Goal: Task Accomplishment & Management: Complete application form

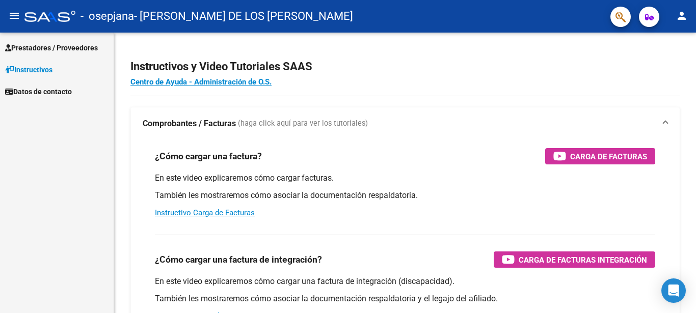
click at [76, 49] on span "Prestadores / Proveedores" at bounding box center [51, 47] width 93 height 11
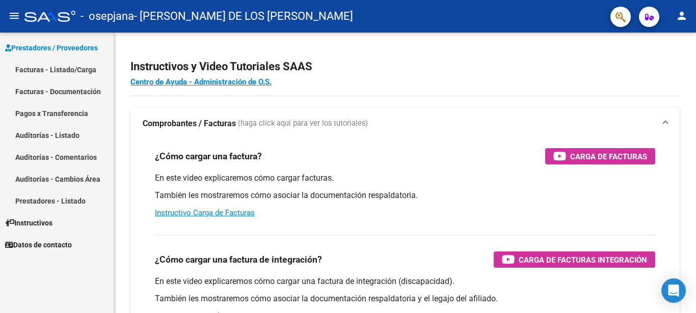
click at [82, 74] on link "Facturas - Listado/Carga" at bounding box center [57, 70] width 114 height 22
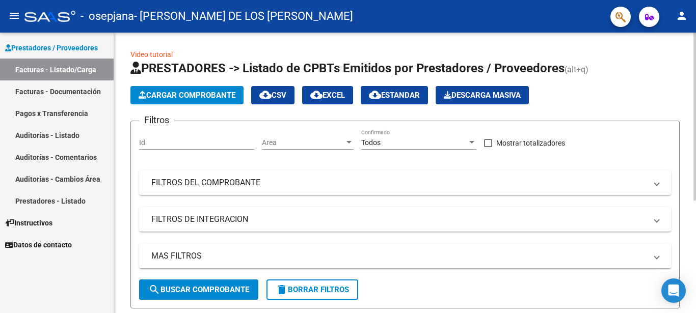
click at [195, 91] on span "Cargar Comprobante" at bounding box center [187, 95] width 97 height 9
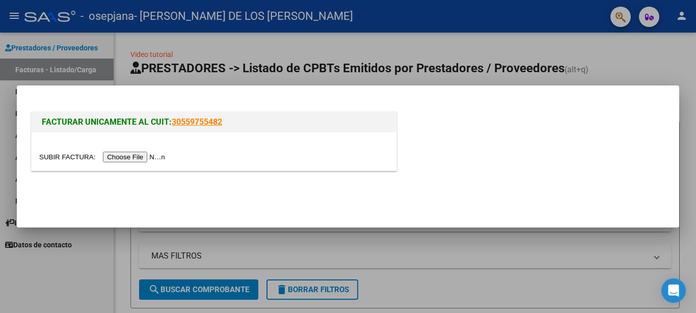
click at [64, 154] on input "file" at bounding box center [103, 157] width 129 height 11
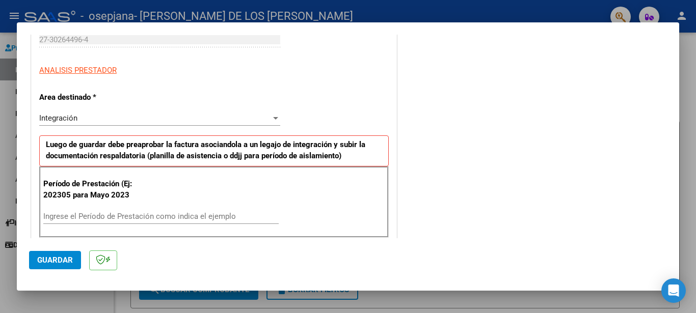
scroll to position [165, 0]
click at [131, 117] on div "Integración" at bounding box center [155, 117] width 232 height 9
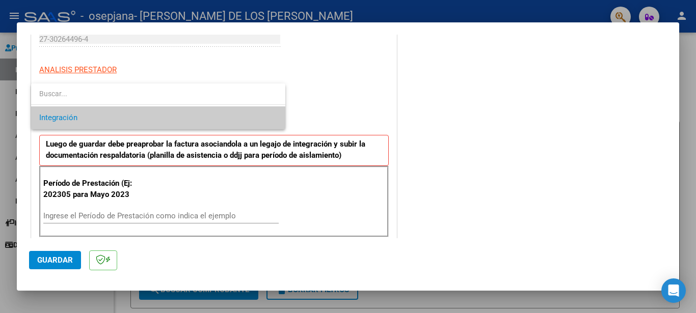
click at [131, 117] on span "Integración" at bounding box center [158, 118] width 238 height 23
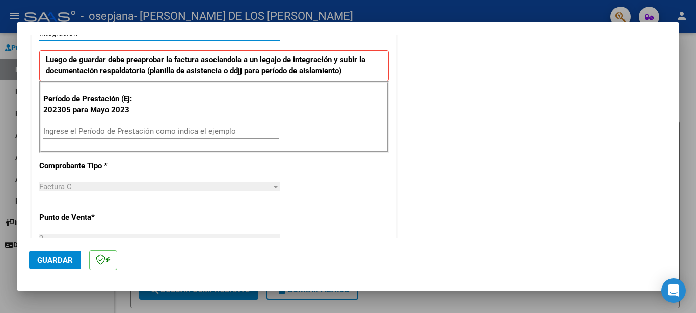
scroll to position [275, 0]
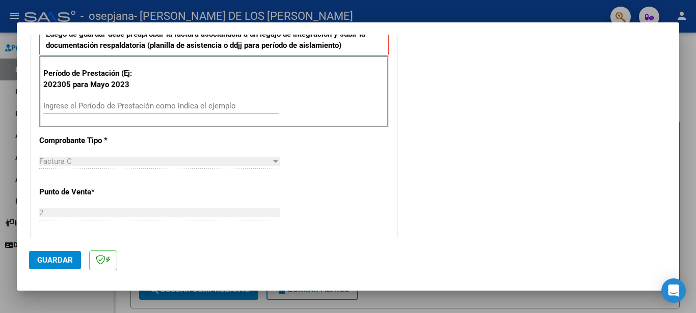
click at [81, 109] on input "Ingrese el Período de Prestación como indica el ejemplo" at bounding box center [160, 105] width 235 height 9
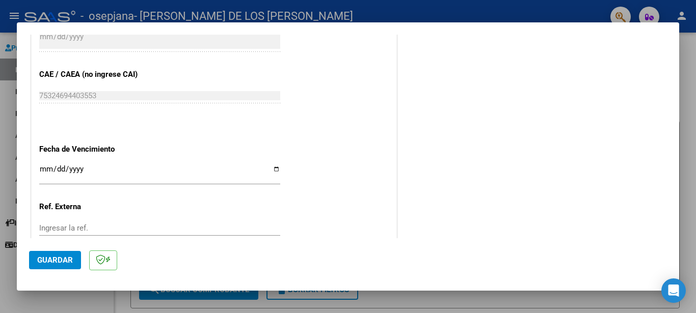
scroll to position [661, 0]
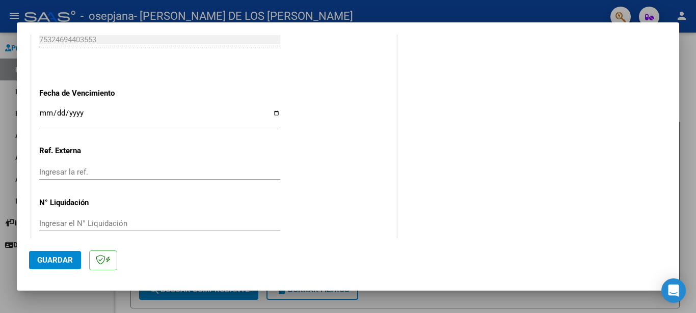
type input "202507"
click at [91, 111] on input "Ingresar la fecha" at bounding box center [159, 117] width 241 height 16
click at [271, 109] on input "Ingresar la fecha" at bounding box center [159, 117] width 241 height 16
type input "[DATE]"
click at [64, 261] on span "Guardar" at bounding box center [55, 260] width 36 height 9
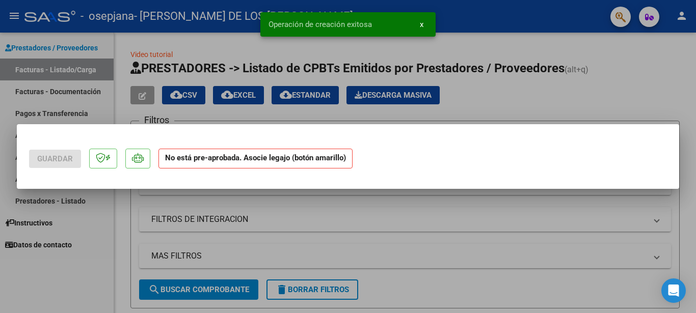
scroll to position [0, 0]
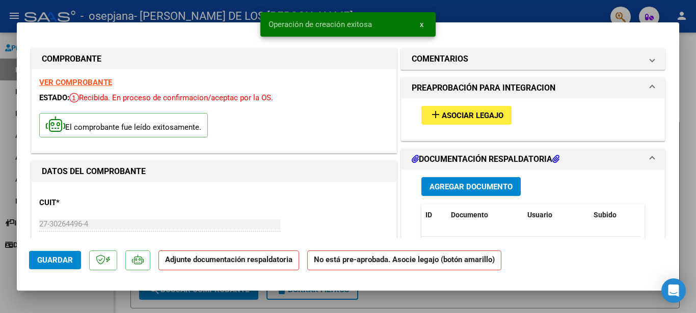
click at [464, 116] on span "Asociar Legajo" at bounding box center [473, 115] width 62 height 9
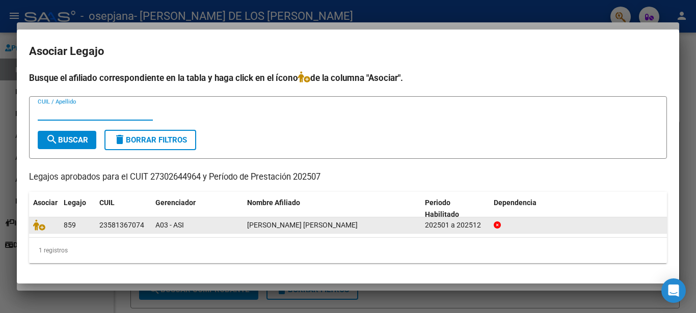
click at [296, 226] on span "[PERSON_NAME] [PERSON_NAME]" at bounding box center [302, 225] width 111 height 8
click at [202, 226] on div "A03 - ASI" at bounding box center [197, 226] width 84 height 12
click at [177, 226] on span "A03 - ASI" at bounding box center [169, 225] width 29 height 8
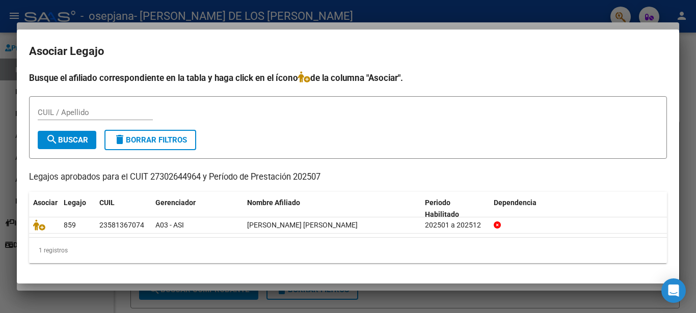
click at [83, 110] on input "CUIL / Apellido" at bounding box center [95, 112] width 115 height 9
click at [72, 142] on span "search Buscar" at bounding box center [67, 140] width 42 height 9
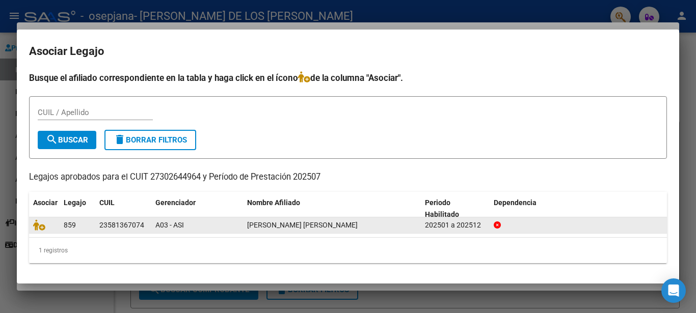
click at [67, 226] on span "859" at bounding box center [70, 225] width 12 height 8
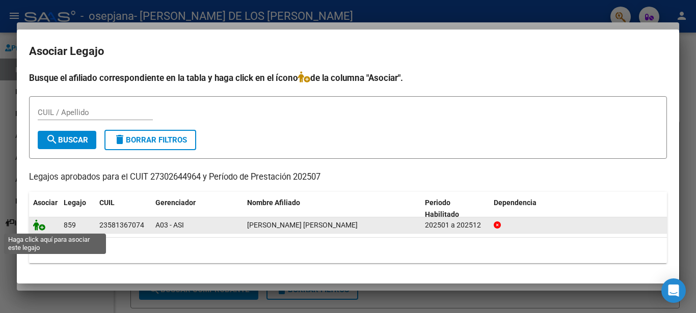
click at [41, 228] on icon at bounding box center [39, 225] width 12 height 11
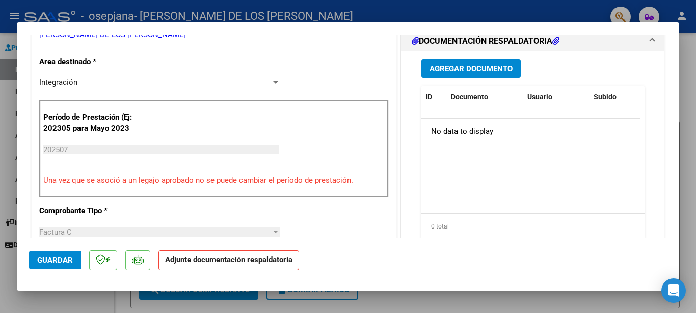
scroll to position [165, 0]
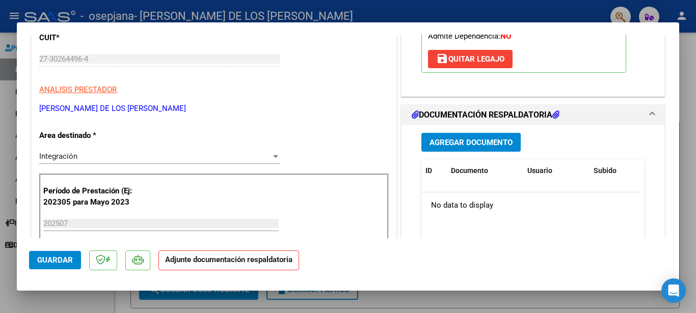
click at [457, 139] on span "Agregar Documento" at bounding box center [471, 142] width 83 height 9
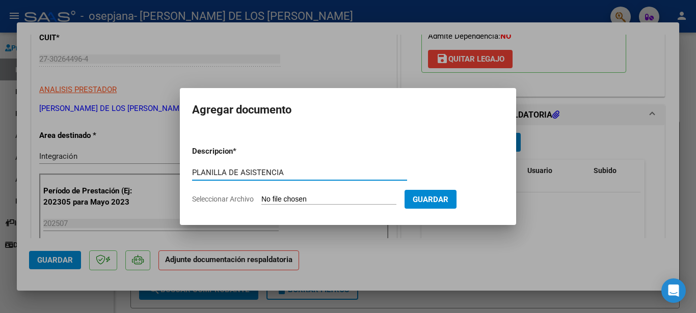
type input "PLANILLA DE ASISTENCIA"
click at [267, 196] on input "Seleccionar Archivo" at bounding box center [328, 200] width 135 height 10
type input "C:\fakepath\PL [PERSON_NAME] 0725.pdf"
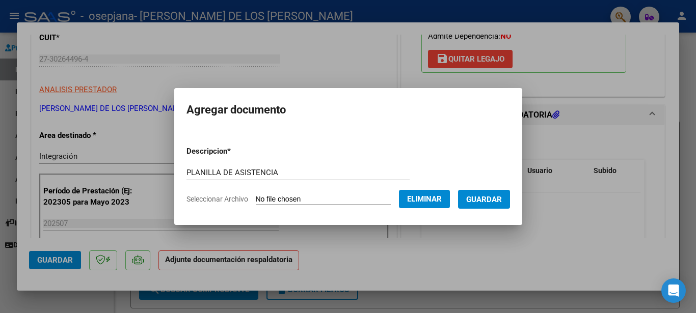
click at [485, 197] on span "Guardar" at bounding box center [484, 199] width 36 height 9
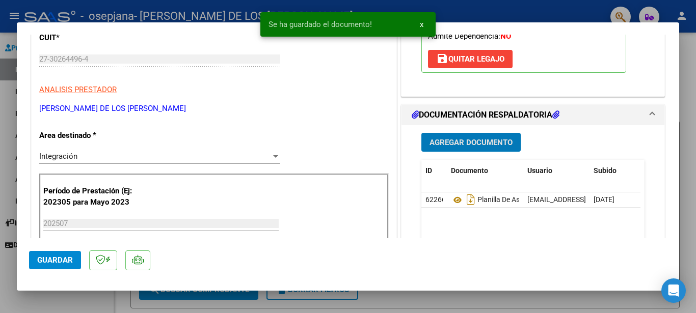
click at [481, 140] on span "Agregar Documento" at bounding box center [471, 142] width 83 height 9
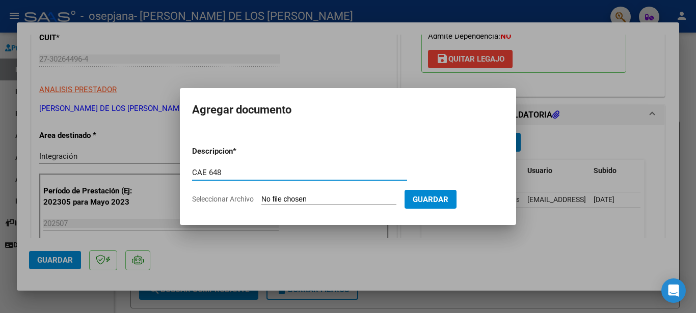
type input "CAE 648"
click at [274, 197] on input "Seleccionar Archivo" at bounding box center [328, 200] width 135 height 10
type input "C:\fakepath\CAE 648.pdf"
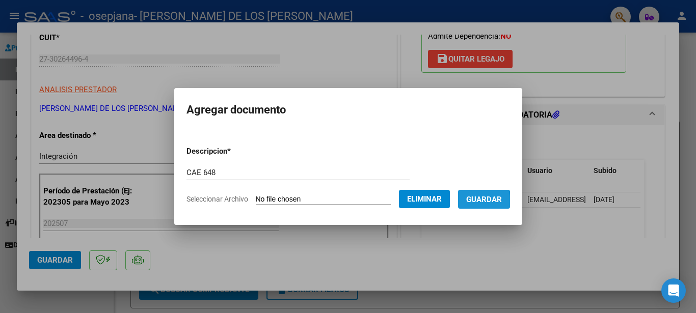
click at [465, 204] on button "Guardar" at bounding box center [484, 199] width 52 height 19
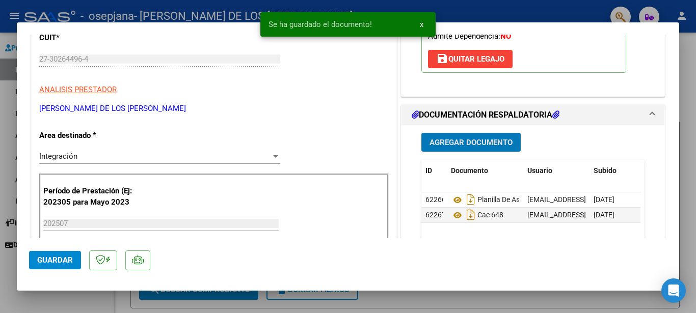
click at [450, 138] on span "Agregar Documento" at bounding box center [471, 142] width 83 height 9
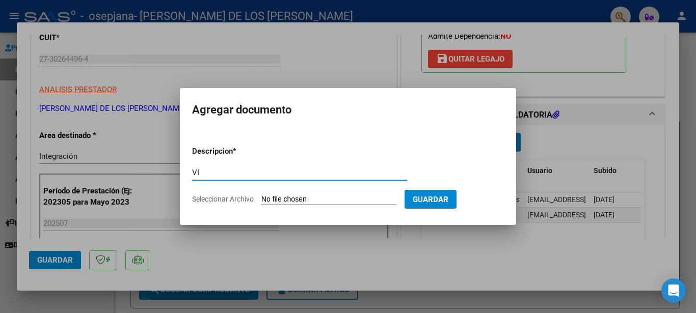
type input "V"
type input "INFORME [PERSON_NAME]"
click at [292, 201] on input "Seleccionar Archivo" at bounding box center [328, 200] width 135 height 10
type input "C:\fakepath\[PERSON_NAME].pdf"
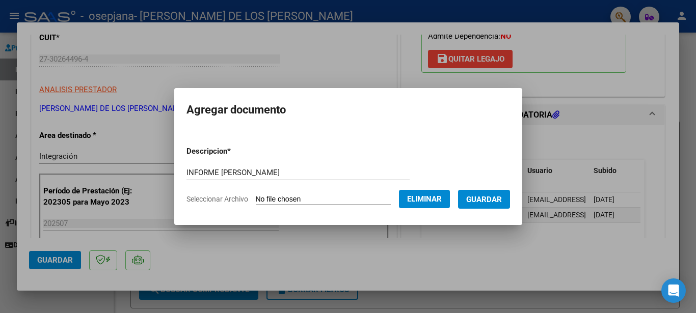
click at [489, 200] on span "Guardar" at bounding box center [484, 199] width 36 height 9
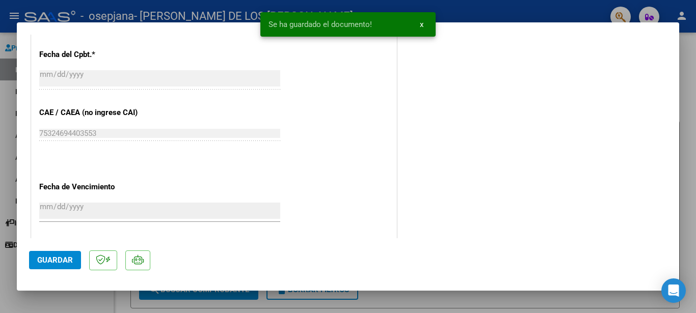
scroll to position [605, 0]
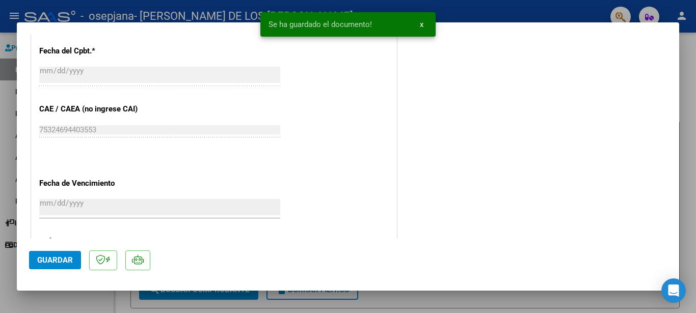
click at [40, 261] on span "Guardar" at bounding box center [55, 260] width 36 height 9
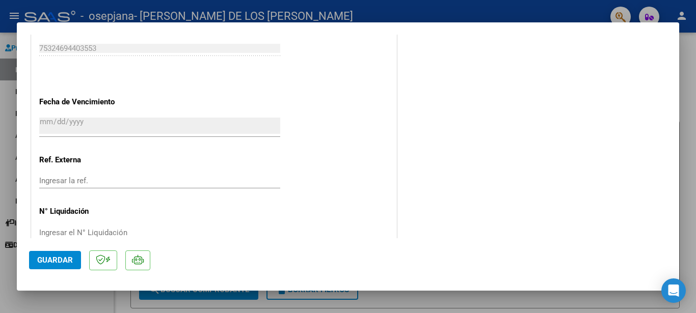
scroll to position [696, 0]
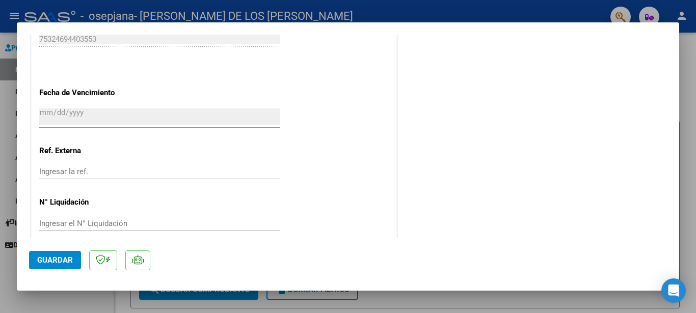
click at [57, 262] on span "Guardar" at bounding box center [55, 260] width 36 height 9
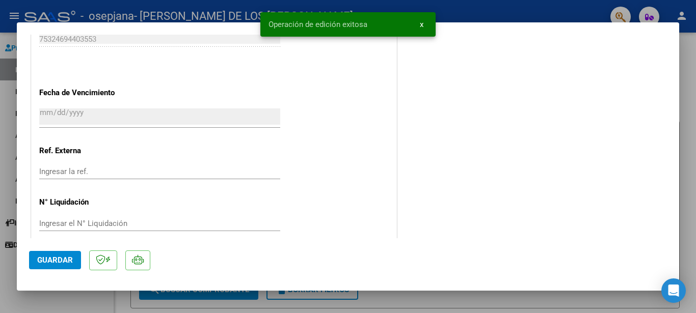
click at [420, 24] on span "x" at bounding box center [422, 24] width 4 height 9
